Goal: Navigation & Orientation: Understand site structure

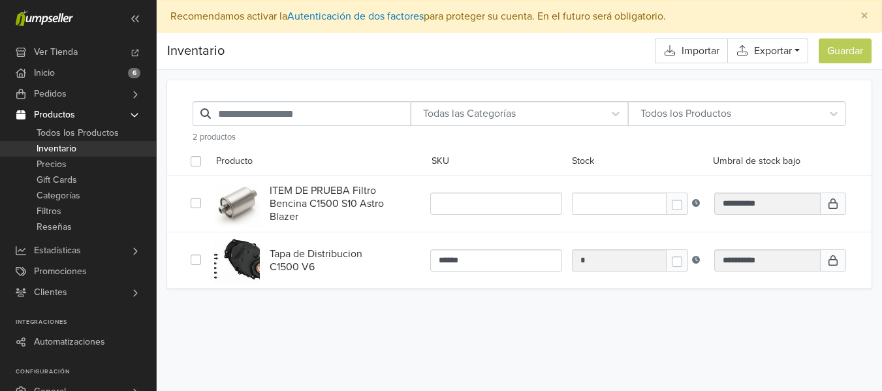
click at [84, 189] on link "Categorías" at bounding box center [78, 196] width 156 height 16
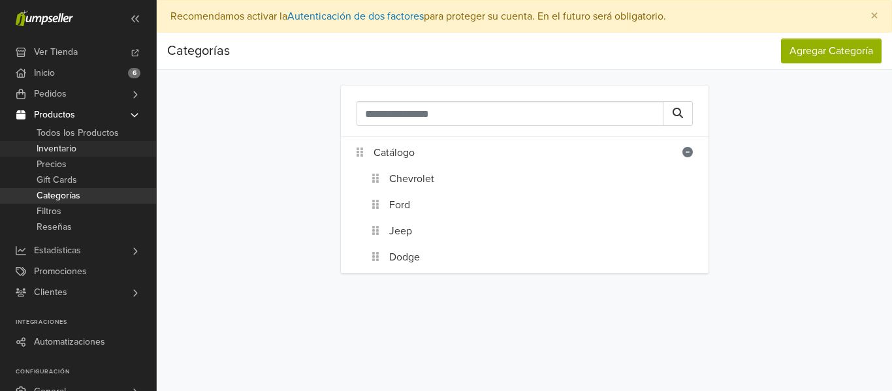
click at [59, 147] on span "Inventario" at bounding box center [57, 149] width 40 height 16
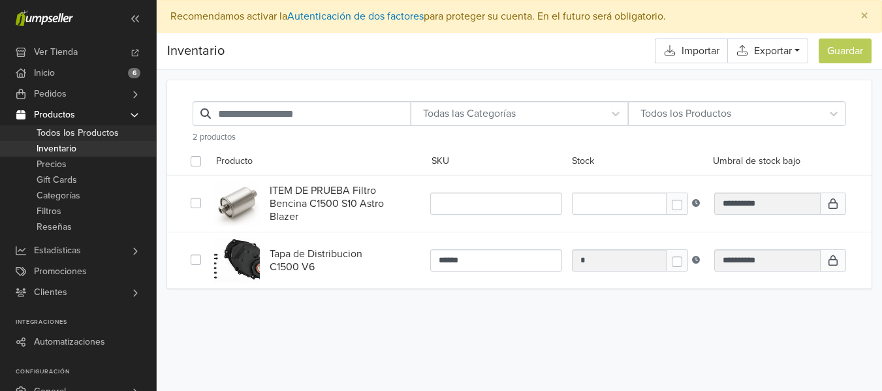
click at [69, 134] on span "Todos los Productos" at bounding box center [78, 133] width 82 height 16
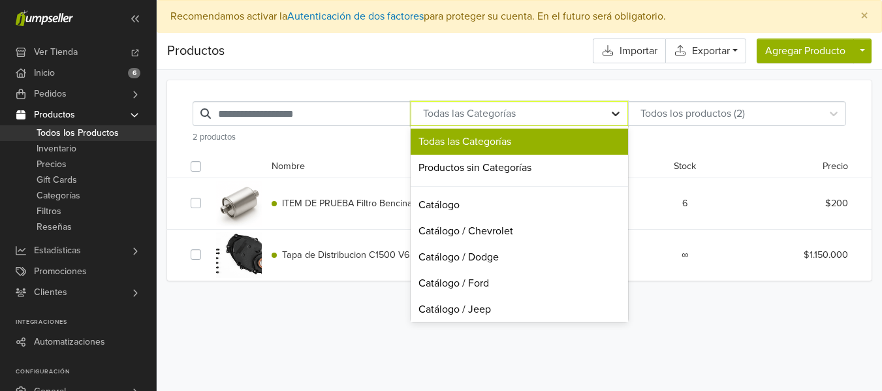
click at [615, 116] on icon at bounding box center [615, 113] width 13 height 13
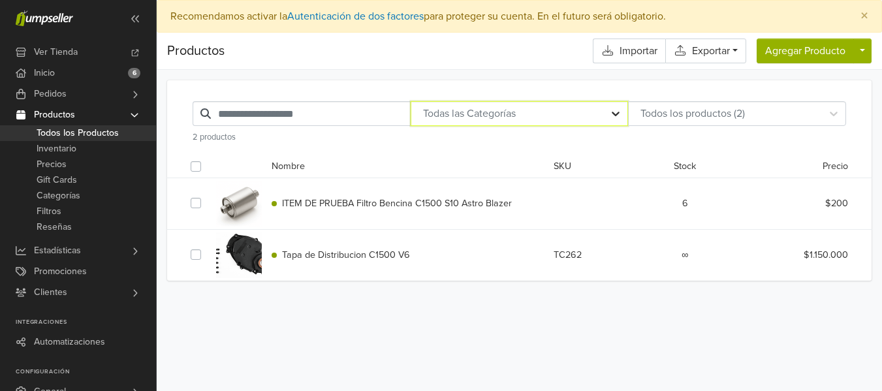
click at [615, 116] on icon at bounding box center [615, 113] width 13 height 13
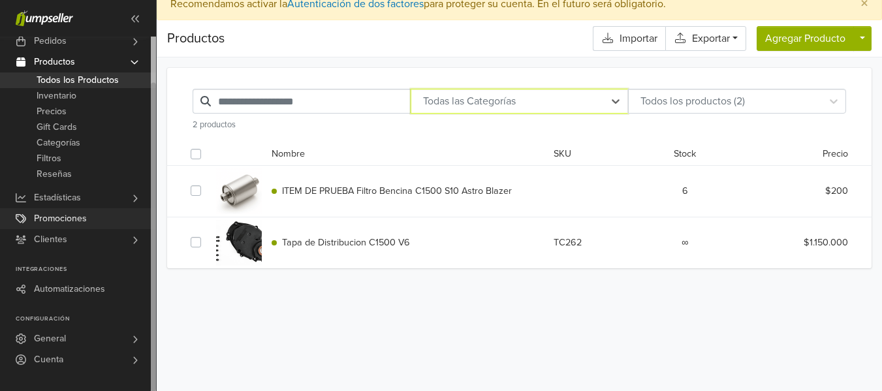
scroll to position [33, 0]
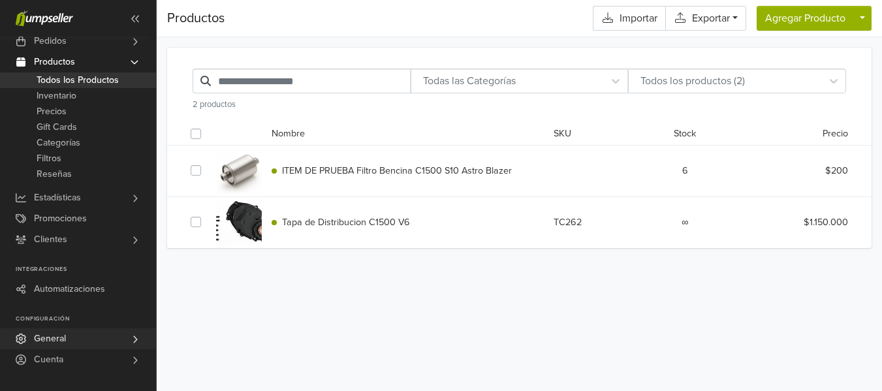
click at [61, 337] on span "General" at bounding box center [50, 338] width 32 height 21
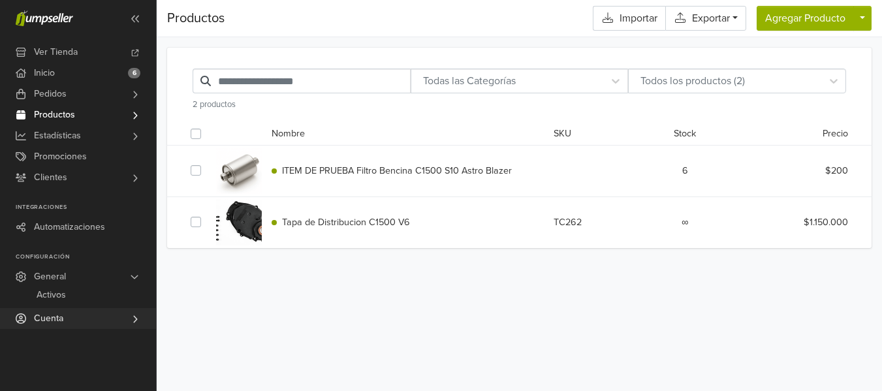
click at [82, 315] on link "Cuenta" at bounding box center [78, 318] width 156 height 21
click at [79, 295] on link "Cuenta" at bounding box center [78, 297] width 156 height 21
click at [74, 275] on link "General" at bounding box center [78, 276] width 156 height 21
click at [70, 292] on link "Activos" at bounding box center [78, 295] width 156 height 16
